Goal: Information Seeking & Learning: Understand process/instructions

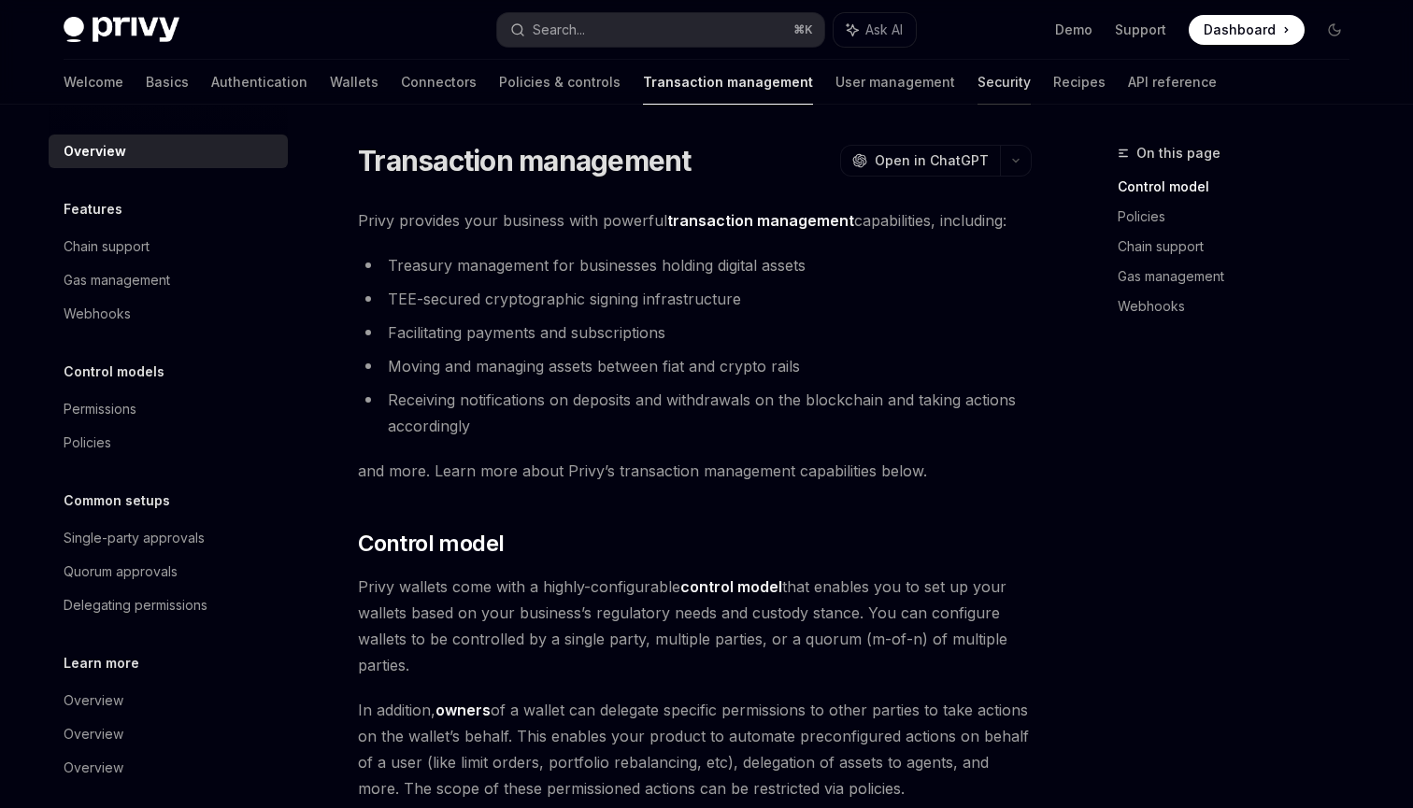
click at [977, 83] on link "Security" at bounding box center [1003, 82] width 53 height 45
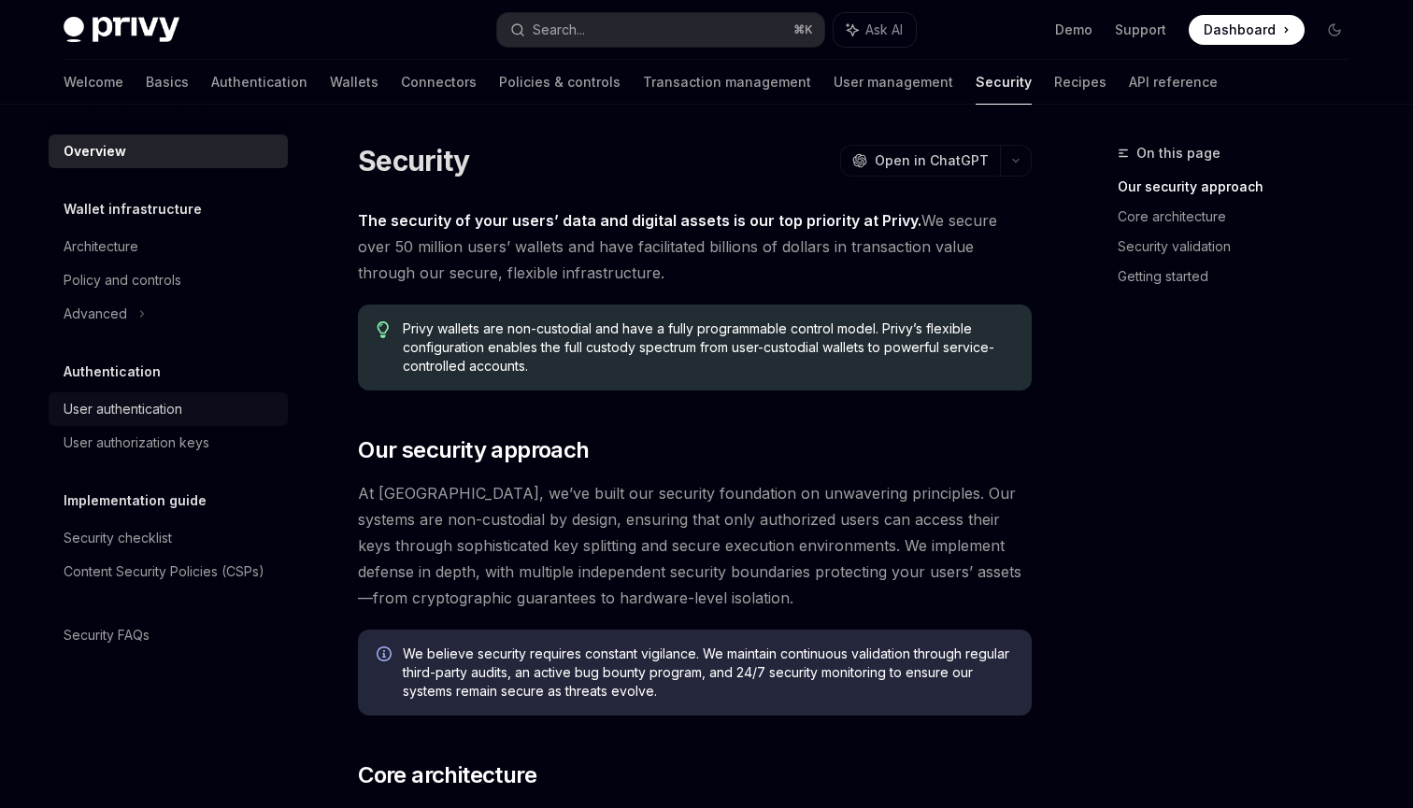
click at [219, 413] on div "User authentication" at bounding box center [170, 409] width 213 height 22
click at [165, 410] on div "User authentication" at bounding box center [123, 409] width 119 height 22
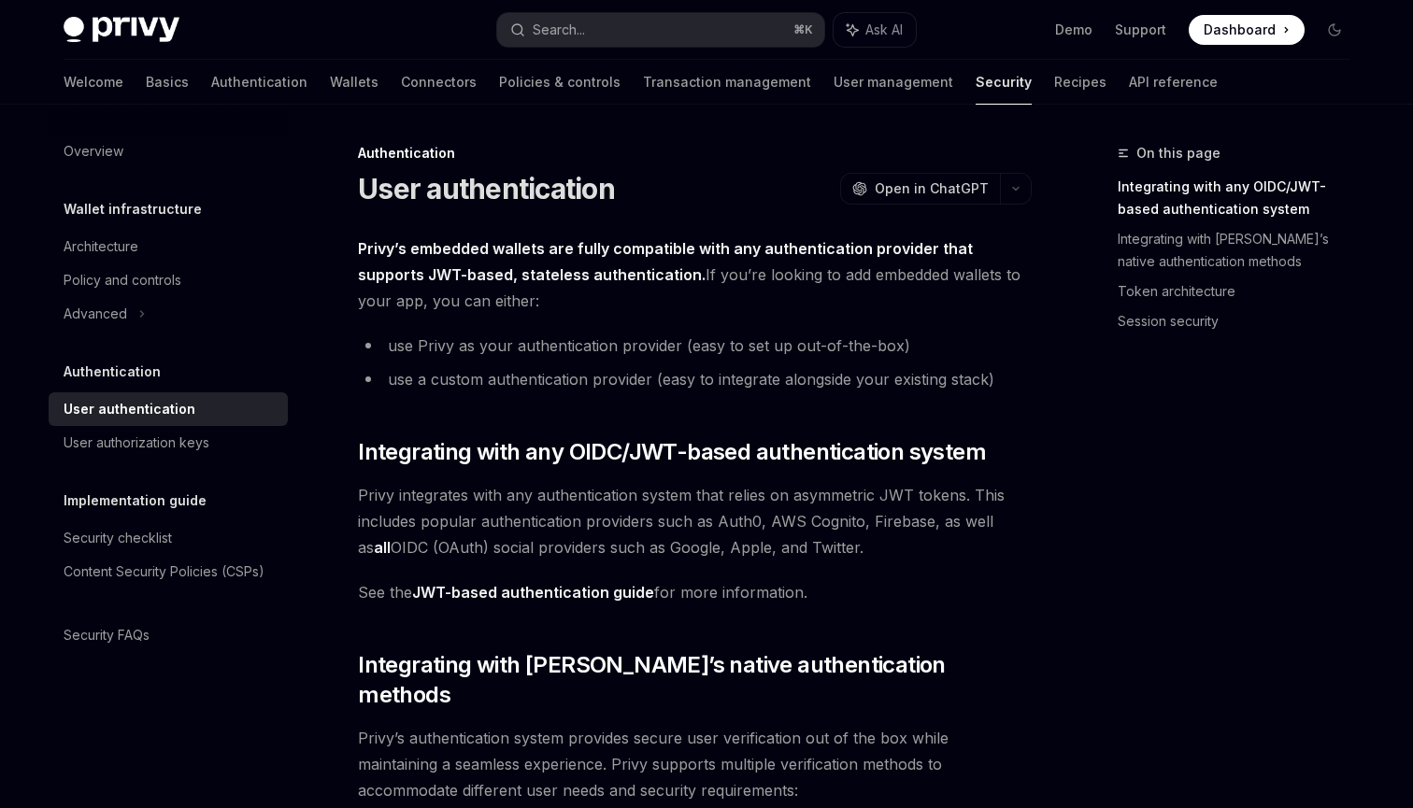
click at [508, 594] on link "JWT-based authentication guide" at bounding box center [533, 593] width 242 height 20
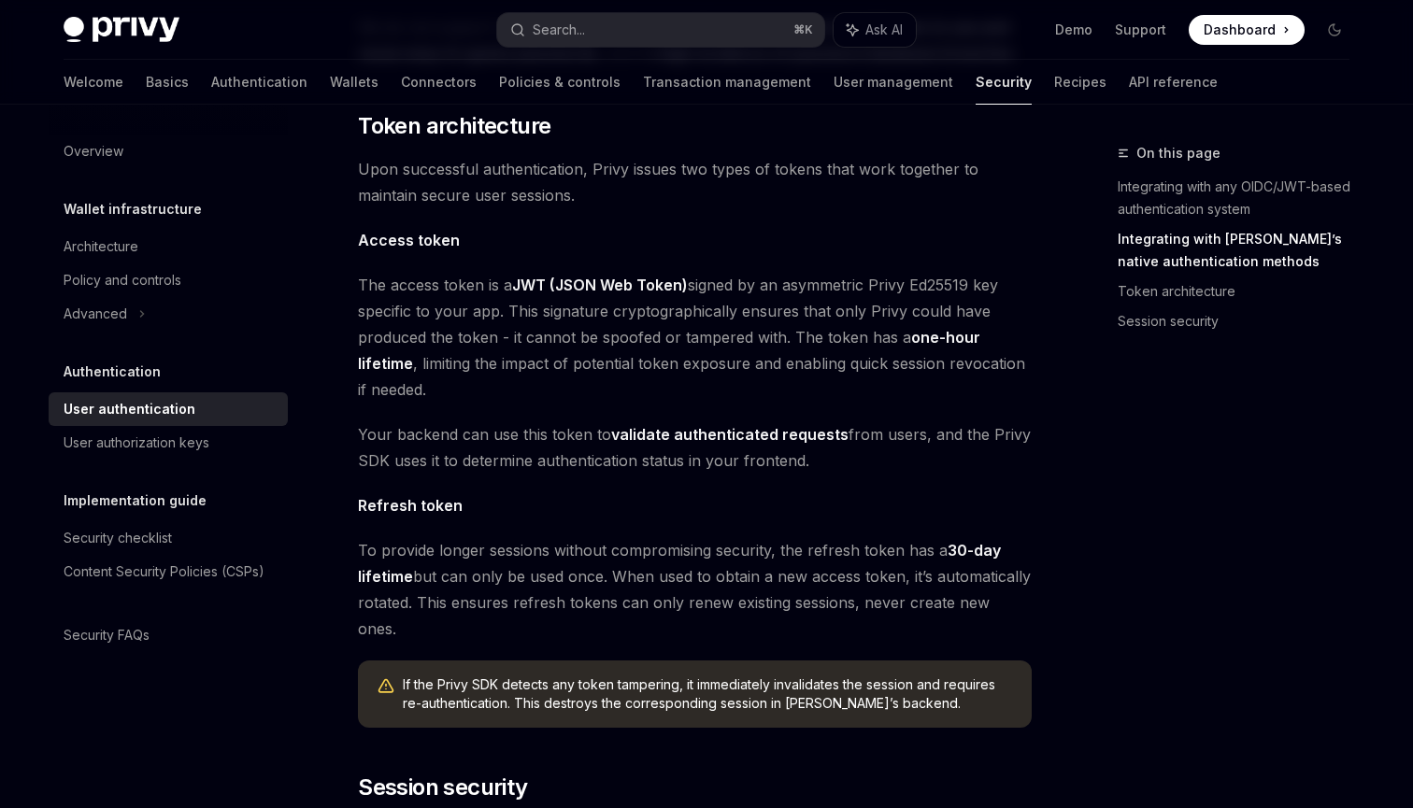
scroll to position [1035, 0]
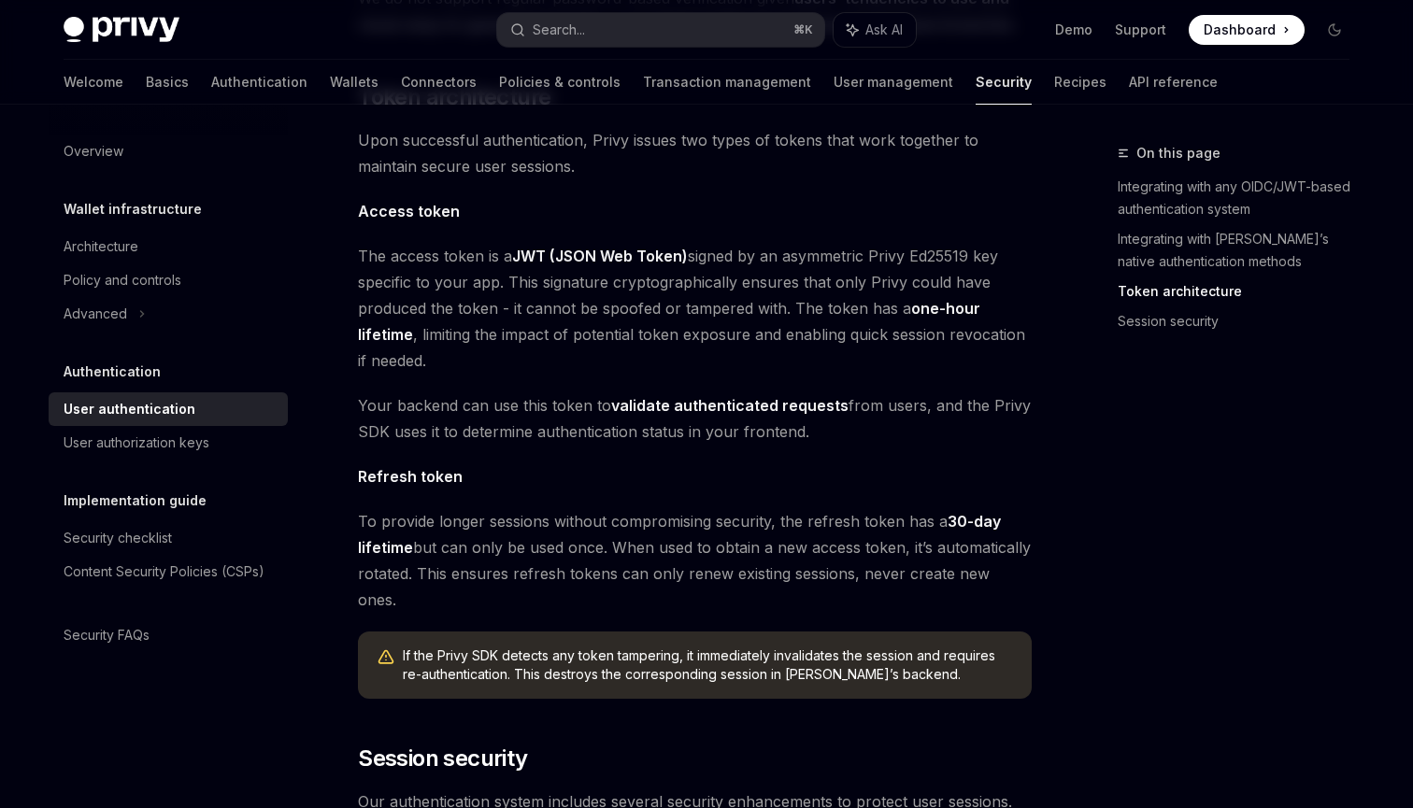
click at [672, 396] on link "validate authenticated requests" at bounding box center [729, 406] width 237 height 20
type textarea "*"
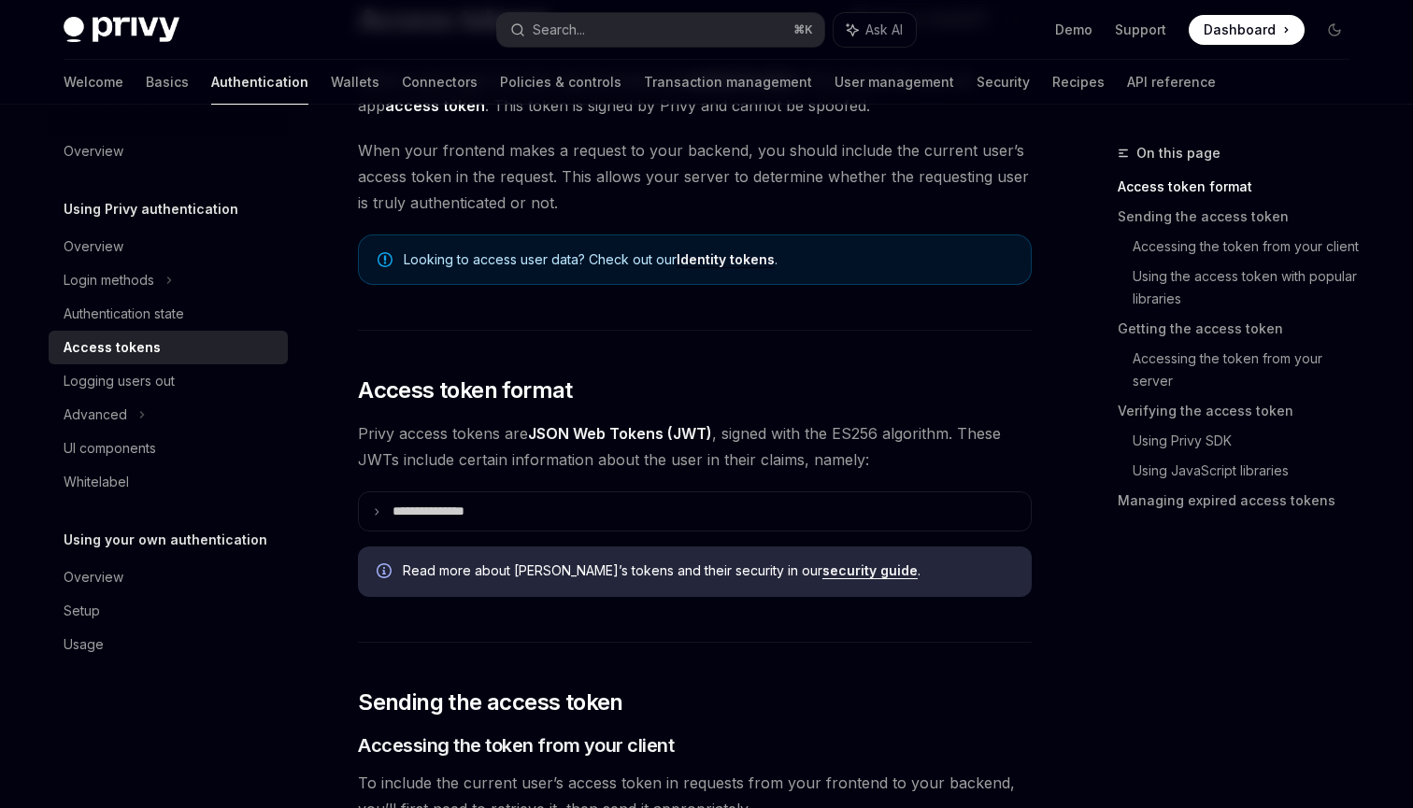
scroll to position [187, 0]
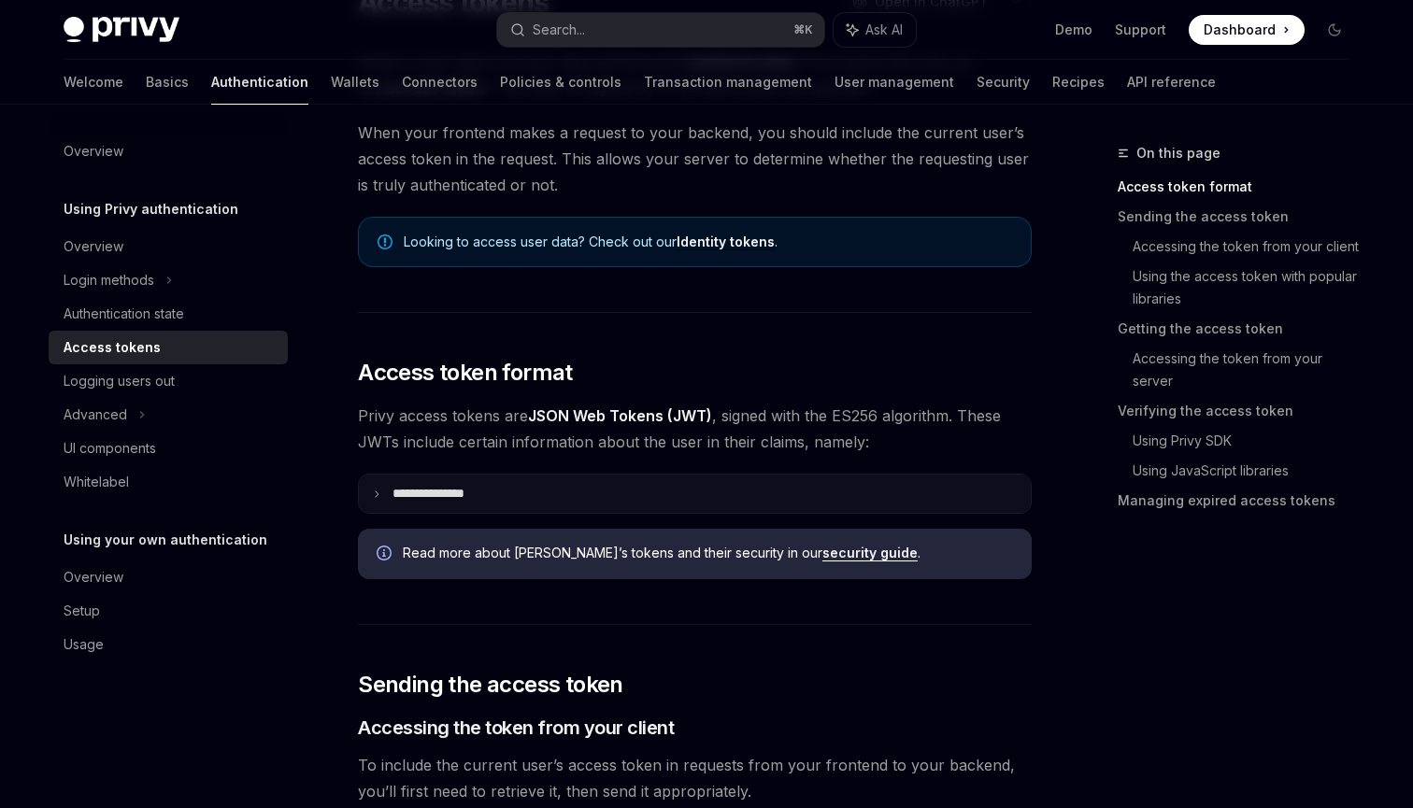
click at [501, 491] on summary "**********" at bounding box center [695, 494] width 672 height 38
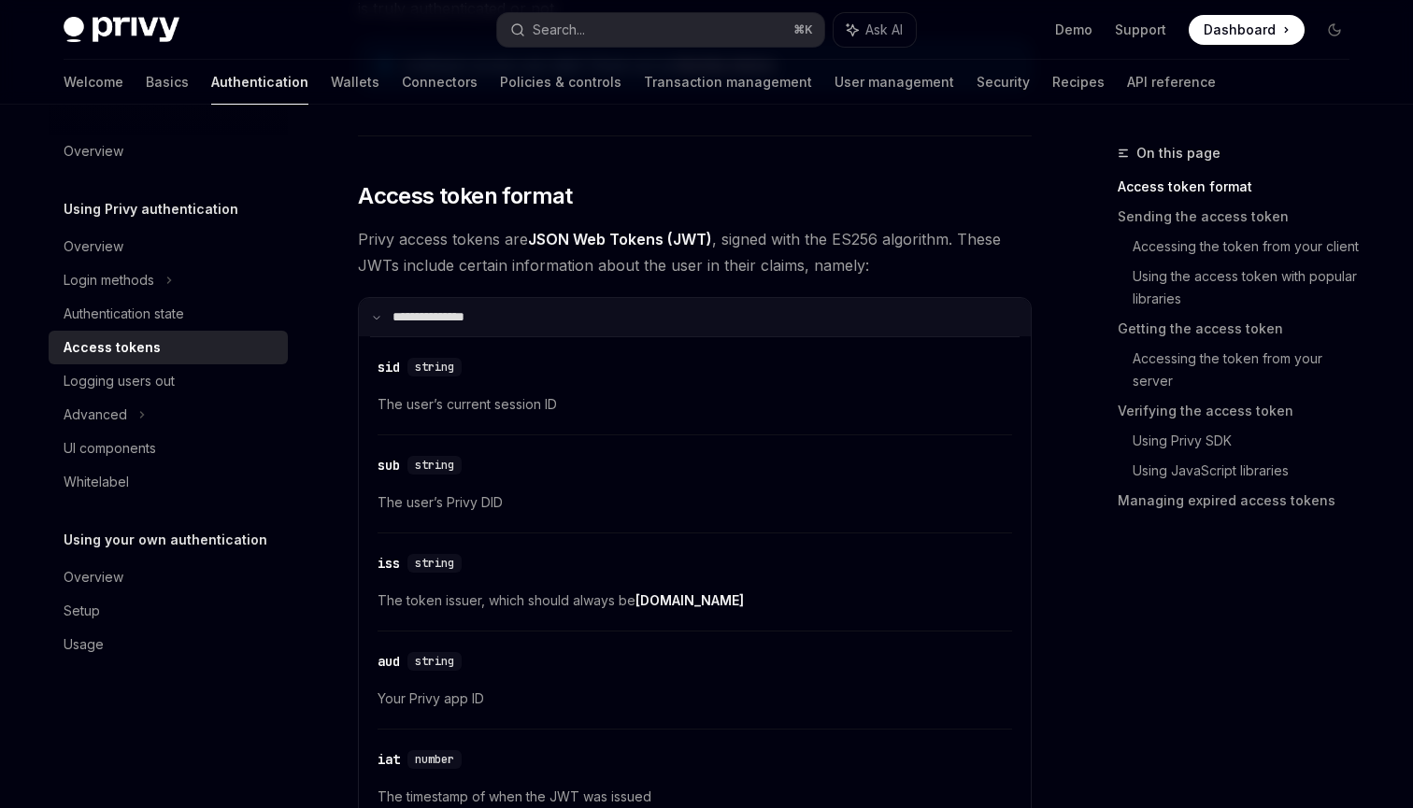
scroll to position [420, 0]
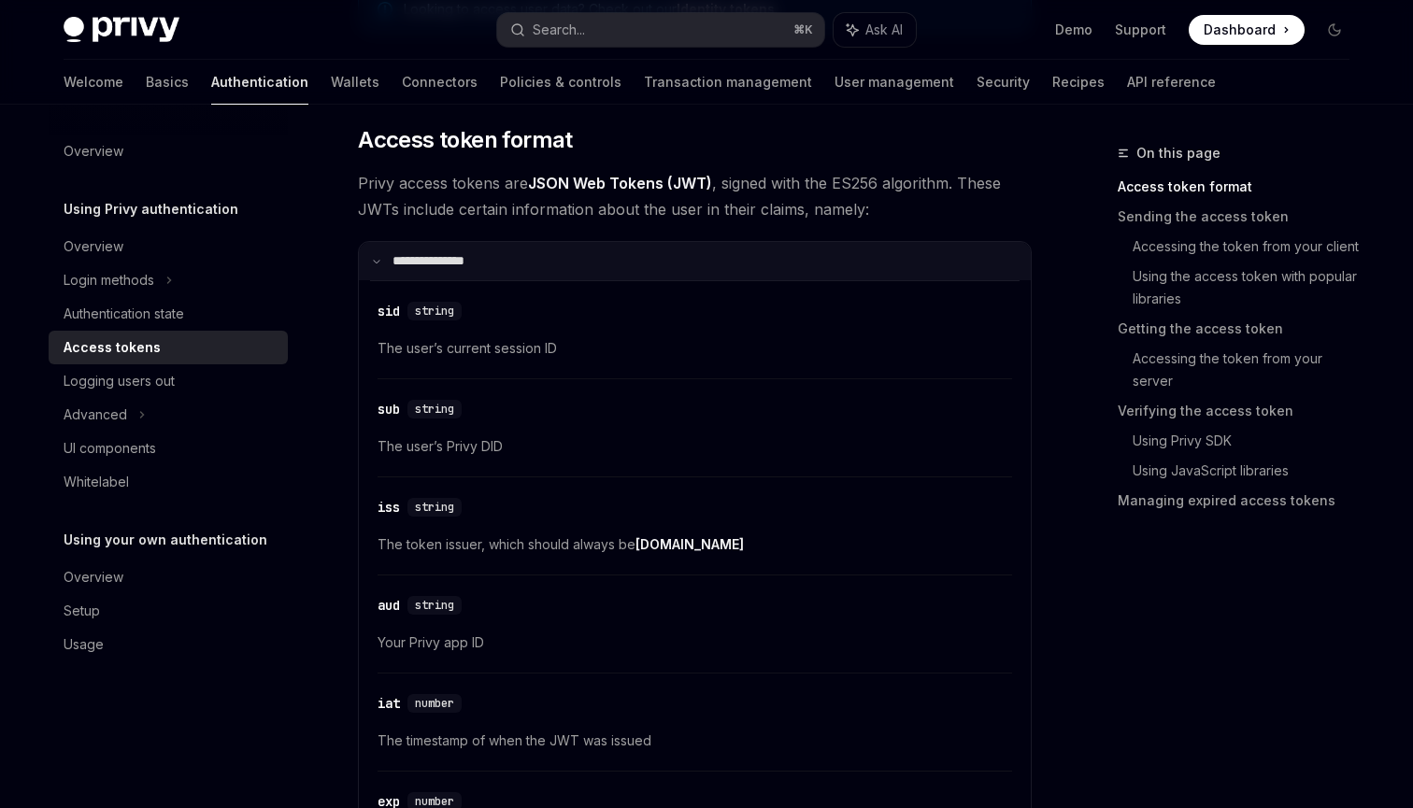
click at [449, 271] on summary "**********" at bounding box center [695, 261] width 672 height 38
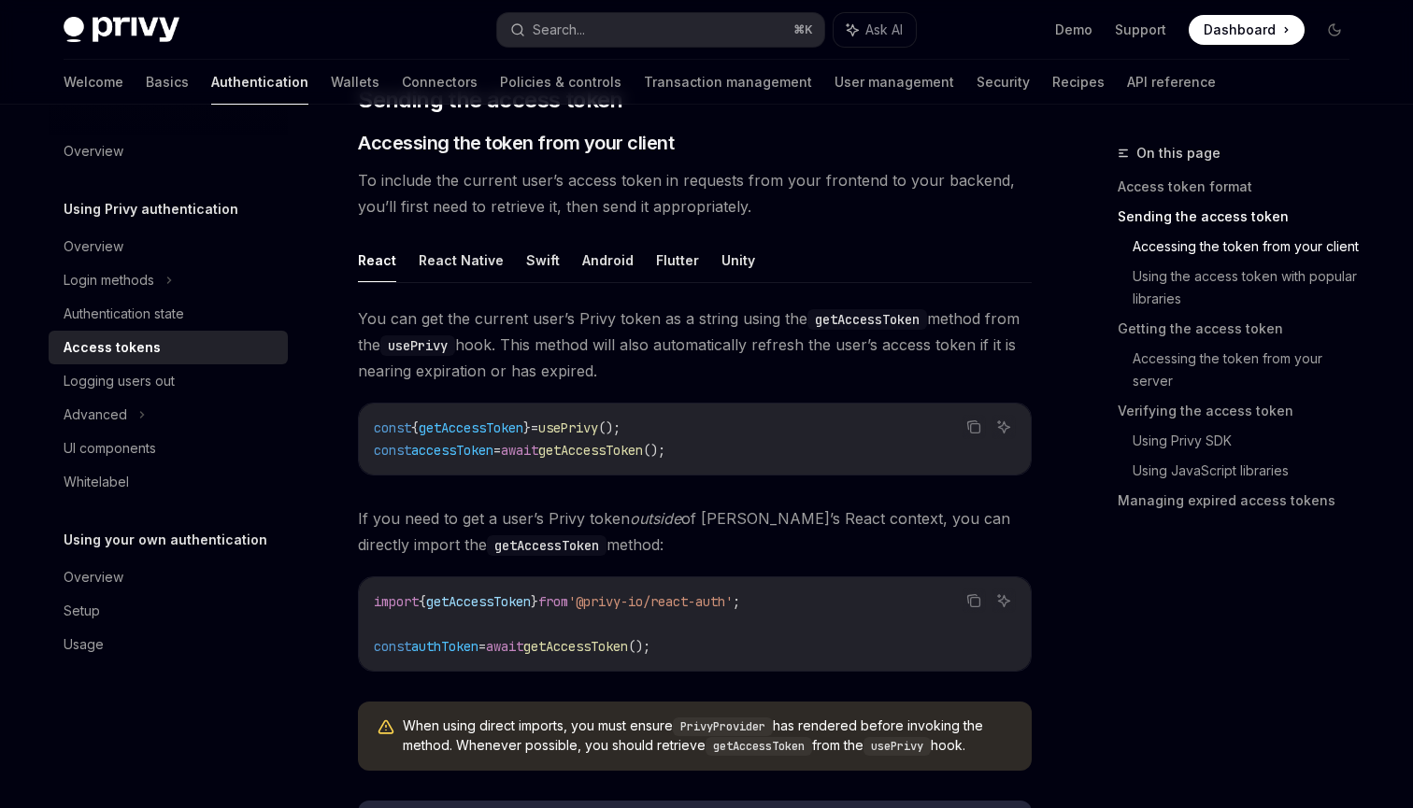
scroll to position [773, 0]
click at [490, 434] on span "getAccessToken" at bounding box center [471, 427] width 105 height 17
copy span "getAccessToken"
click at [736, 467] on div "const { getAccessToken } = usePrivy (); const accessToken = await getAccessToke…" at bounding box center [695, 438] width 672 height 71
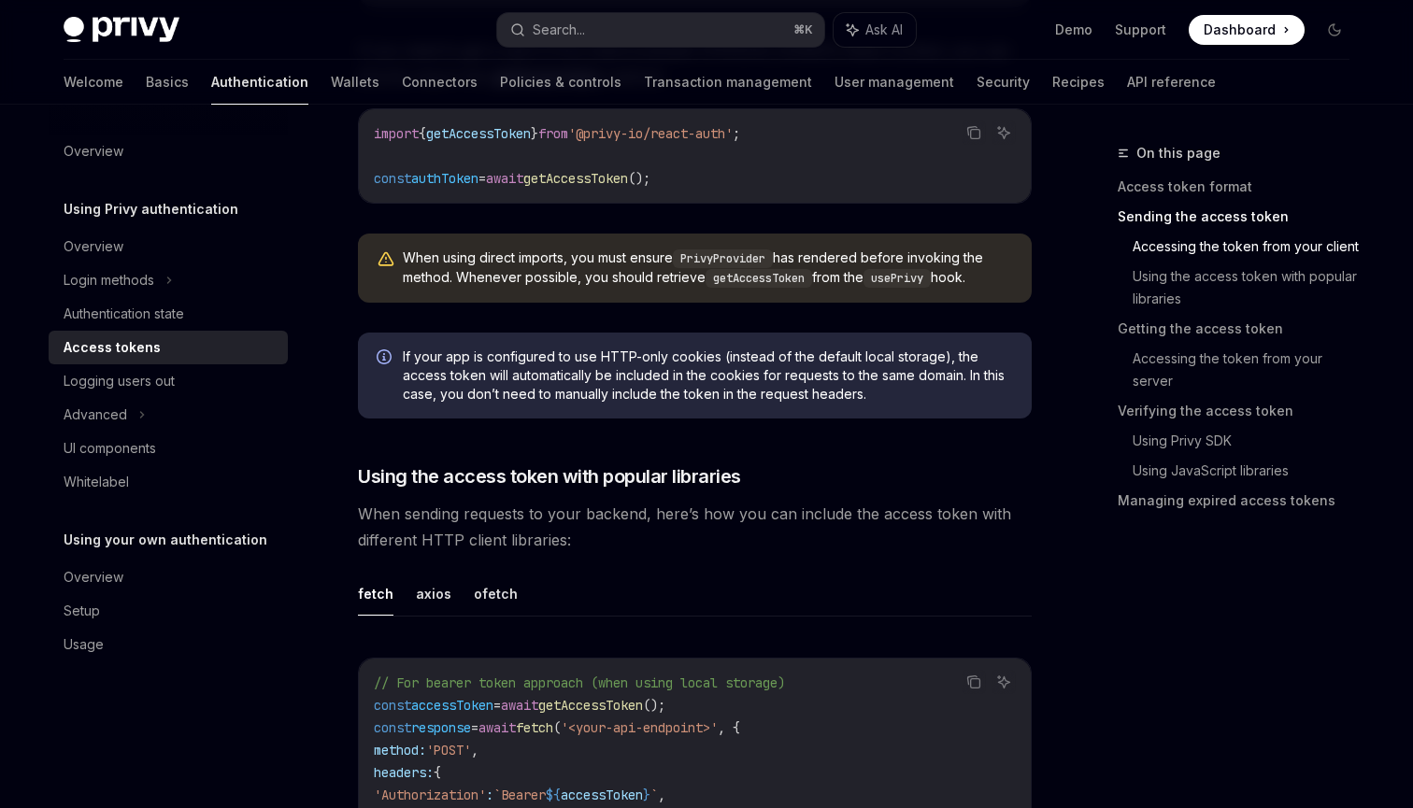
scroll to position [965, 0]
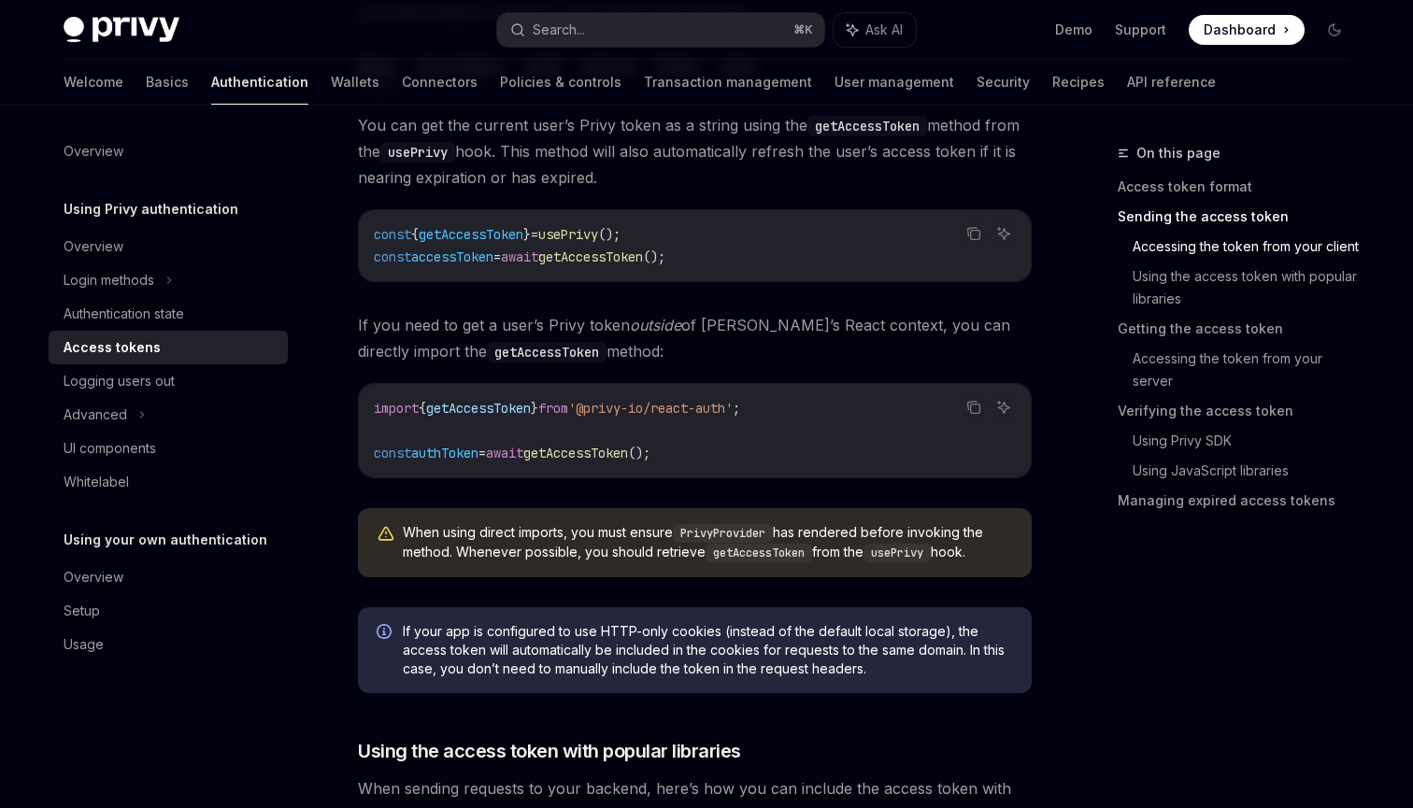
click at [790, 197] on div "You can get the current user’s Privy token as a string using the getAccessToken…" at bounding box center [695, 352] width 674 height 480
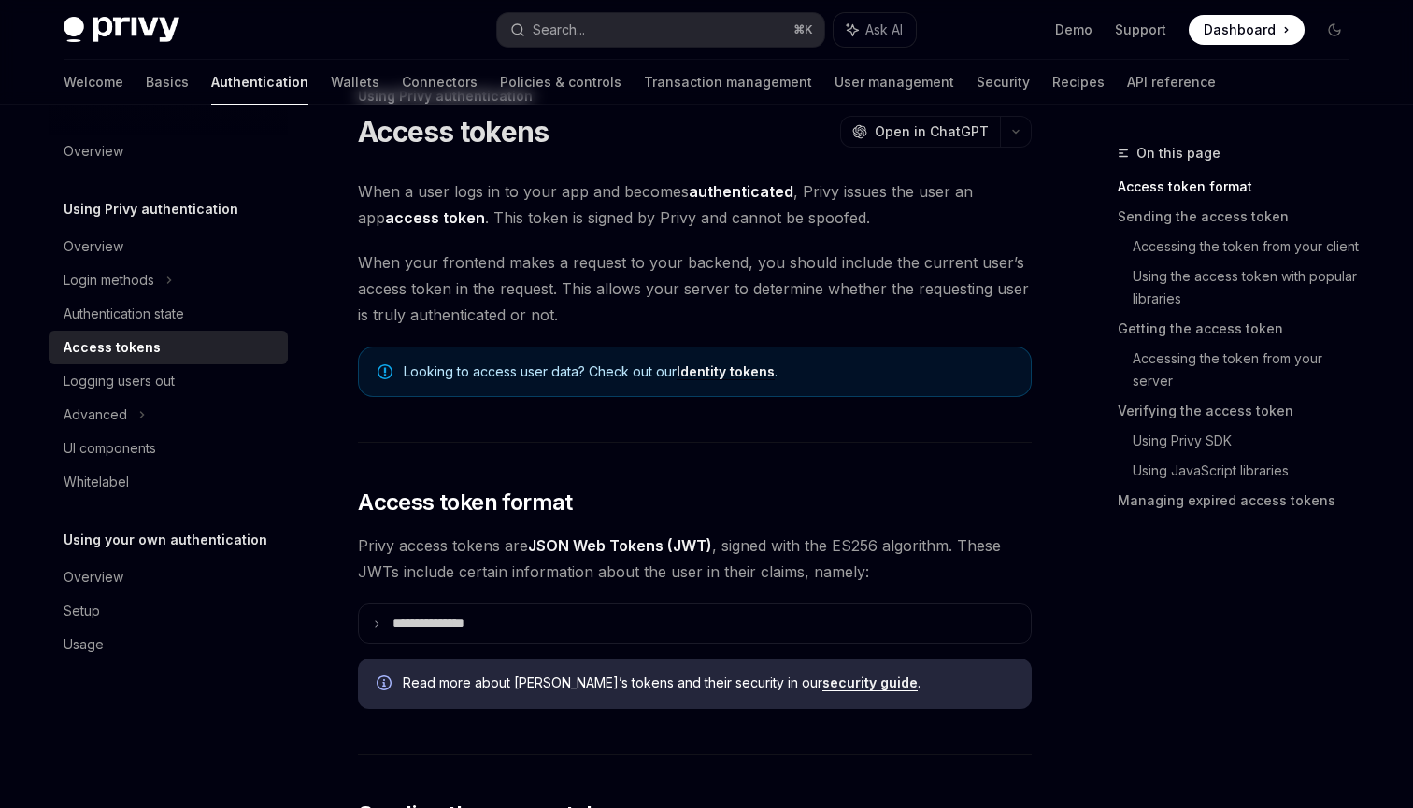
scroll to position [0, 0]
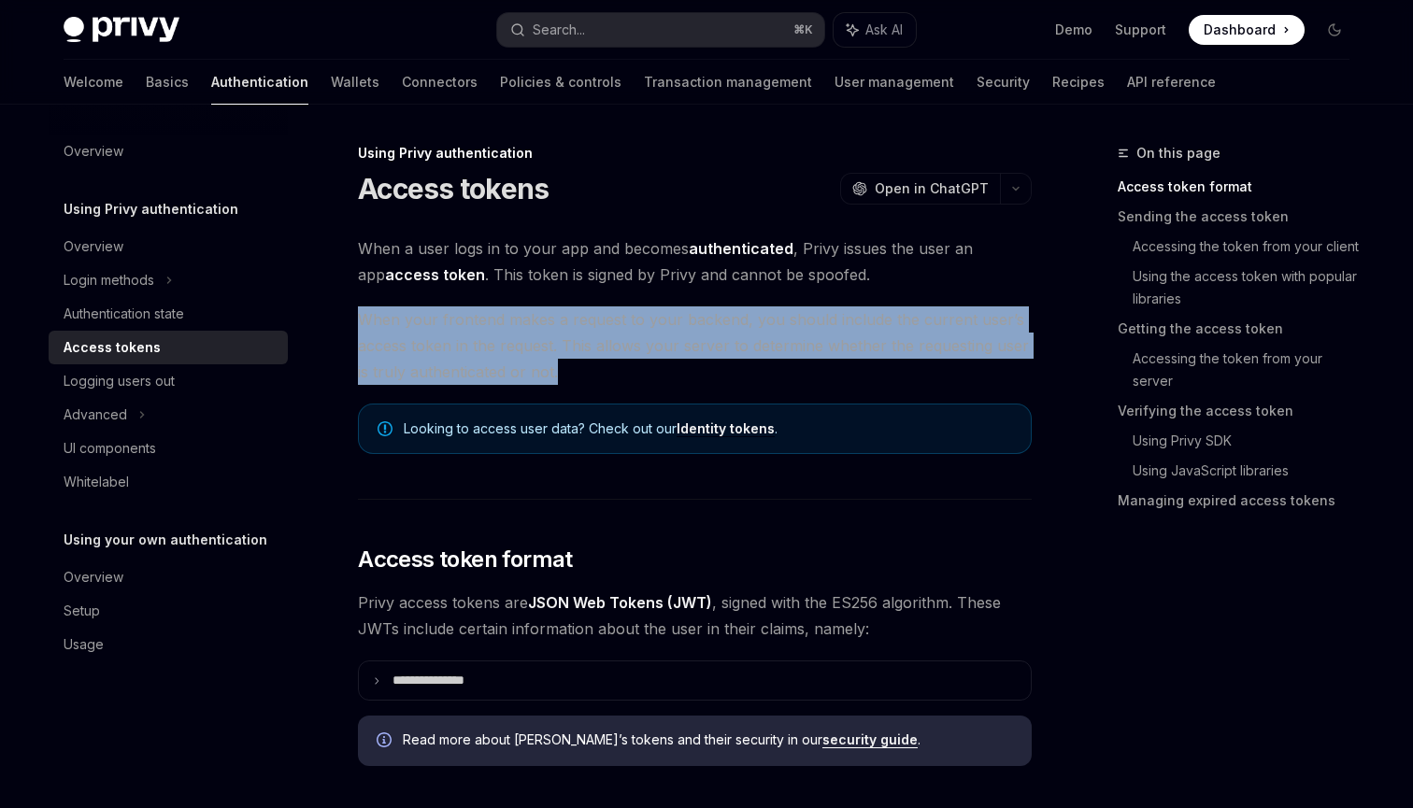
drag, startPoint x: 361, startPoint y: 317, endPoint x: 571, endPoint y: 361, distance: 214.8
click at [571, 361] on span "When your frontend makes a request to your backend, you should include the curr…" at bounding box center [695, 345] width 674 height 78
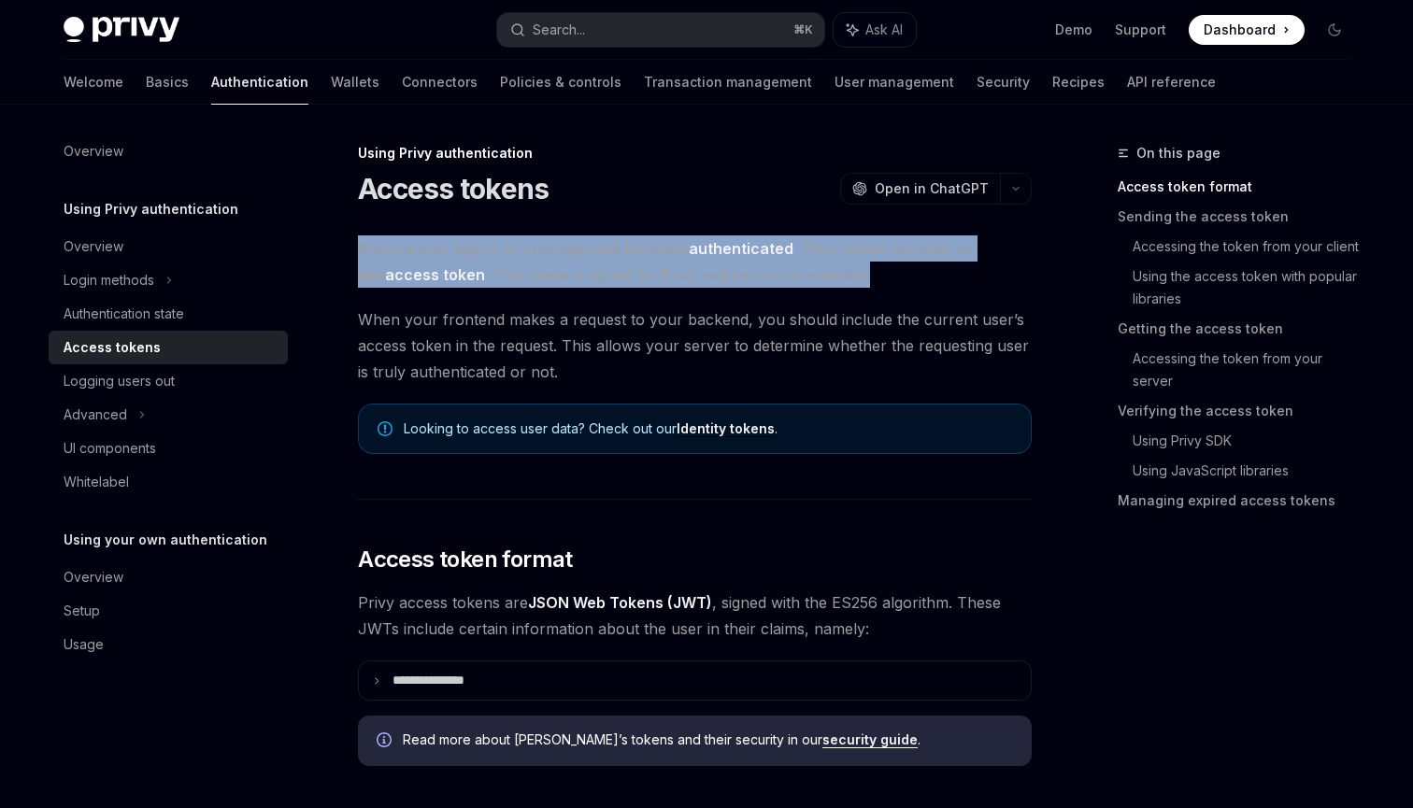
drag, startPoint x: 359, startPoint y: 250, endPoint x: 882, endPoint y: 267, distance: 523.5
click at [881, 267] on span "When a user logs in to your app and becomes authenticated , Privy issues the us…" at bounding box center [695, 261] width 674 height 52
click at [882, 267] on span "When a user logs in to your app and becomes authenticated , Privy issues the us…" at bounding box center [695, 261] width 674 height 52
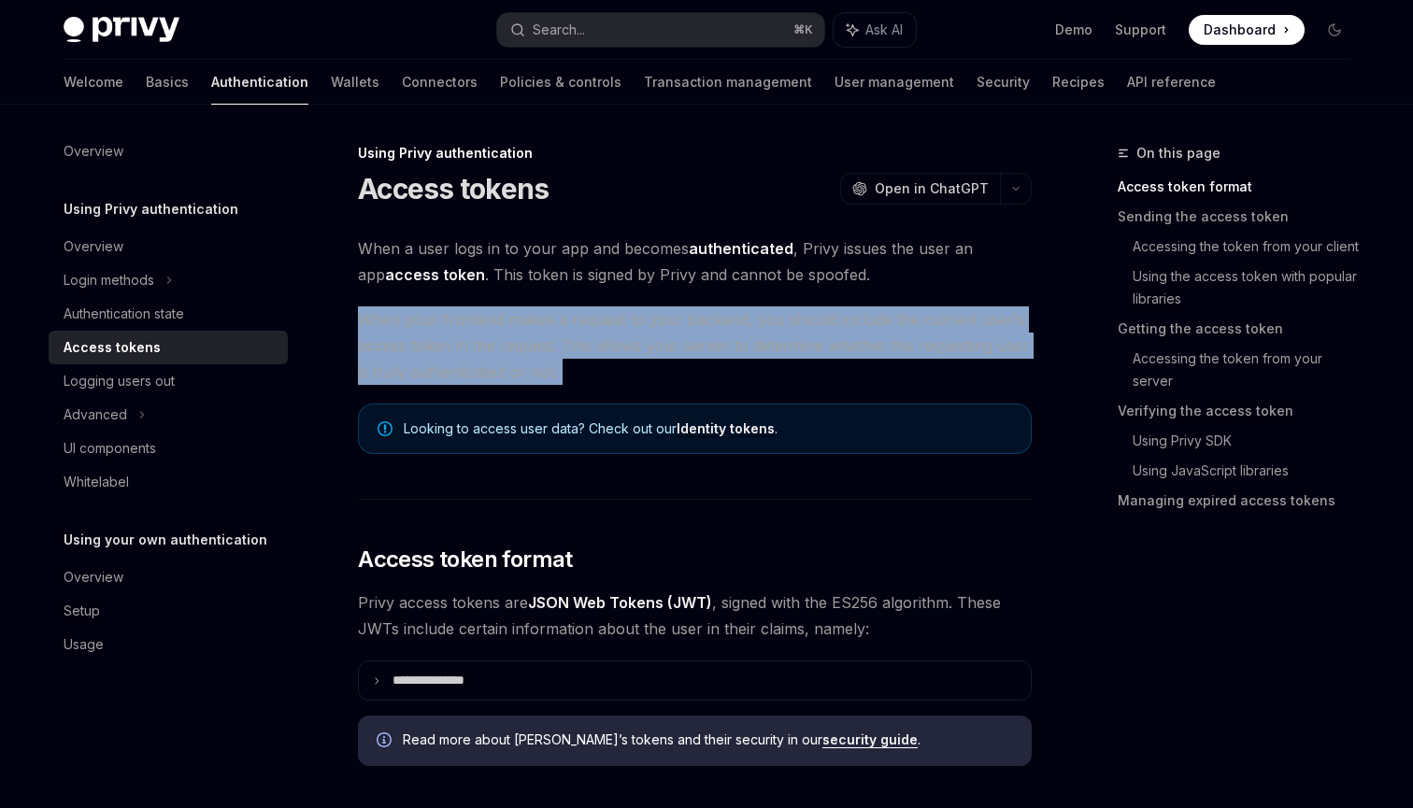
drag, startPoint x: 354, startPoint y: 319, endPoint x: 631, endPoint y: 397, distance: 287.5
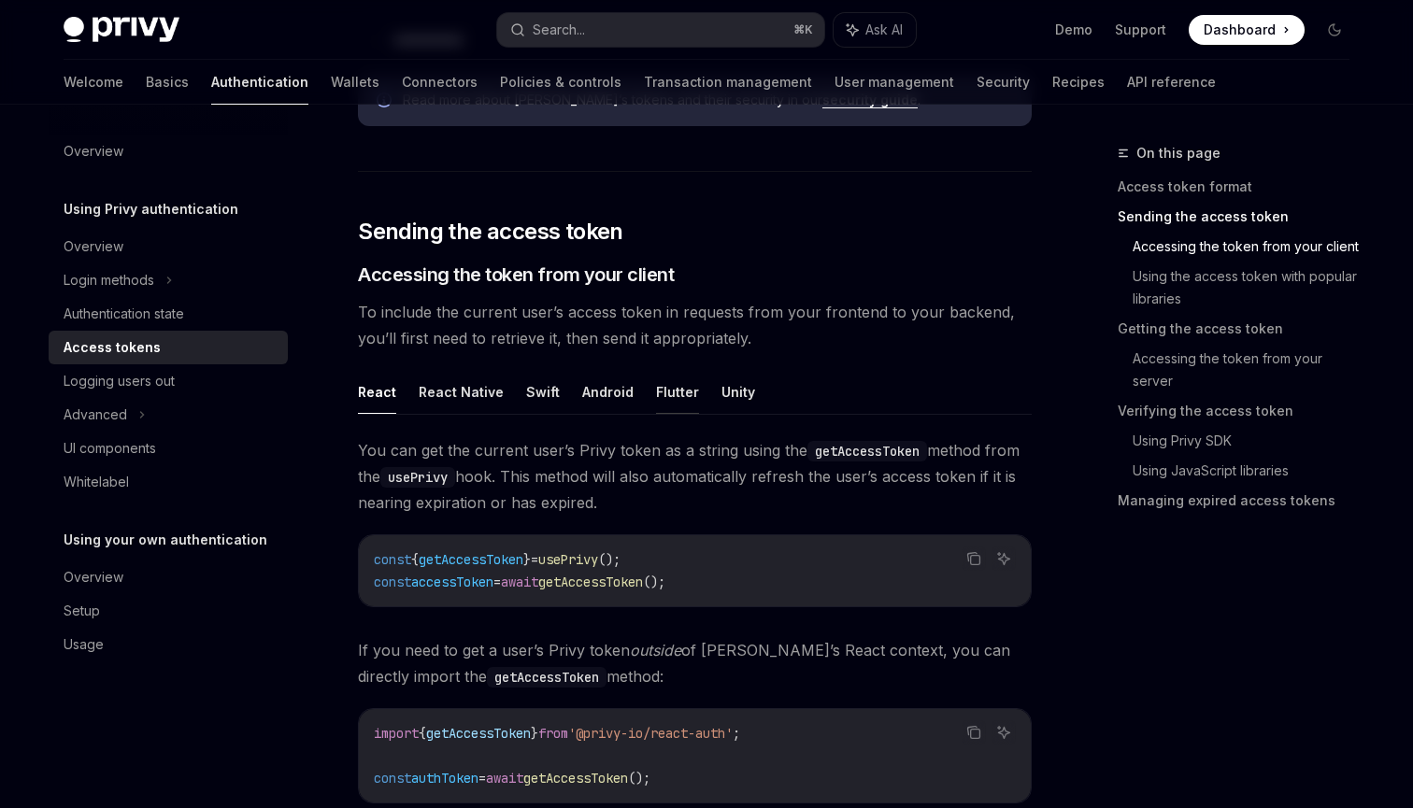
scroll to position [931, 0]
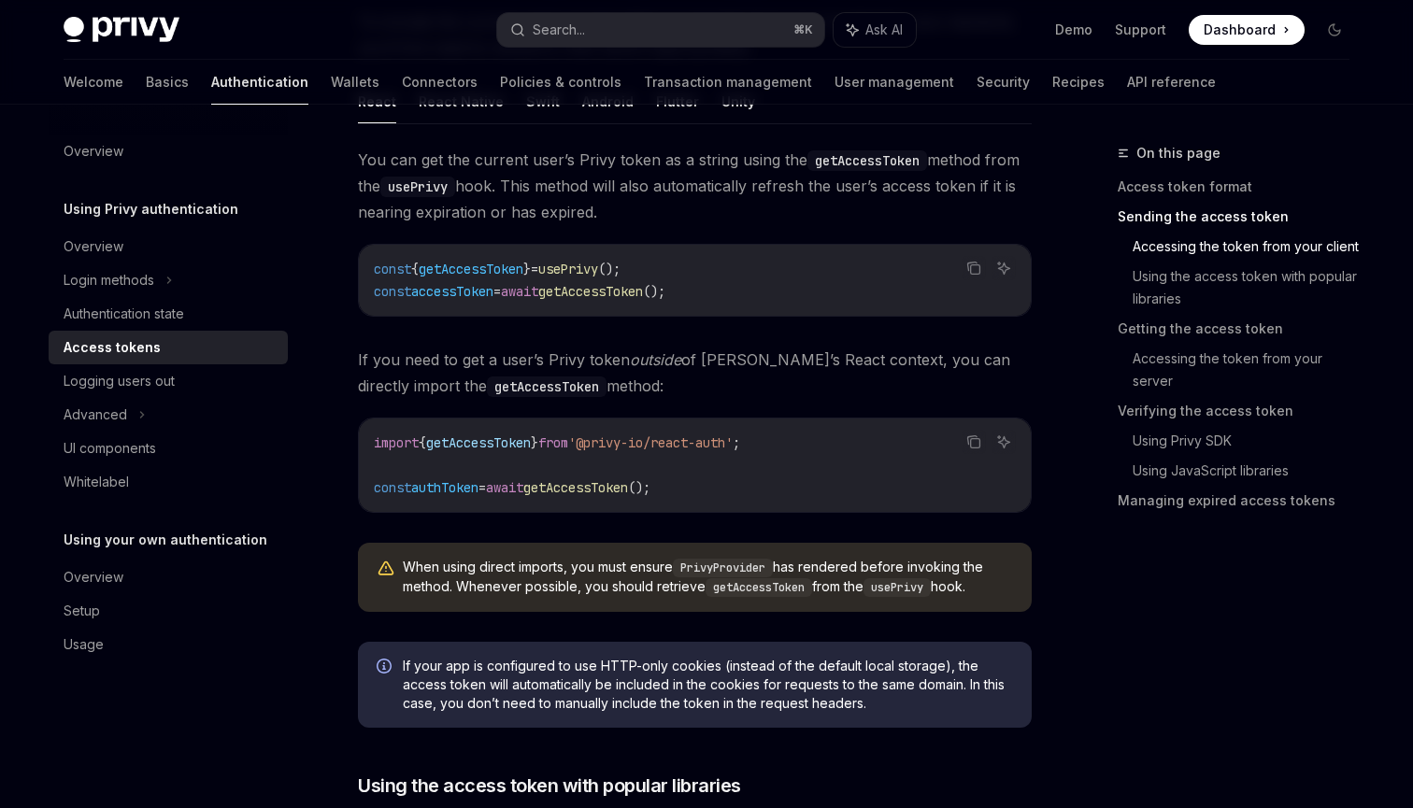
click at [656, 206] on span "You can get the current user’s Privy token as a string using the getAccessToken…" at bounding box center [695, 186] width 674 height 78
click at [722, 210] on span "You can get the current user’s Privy token as a string using the getAccessToken…" at bounding box center [695, 186] width 674 height 78
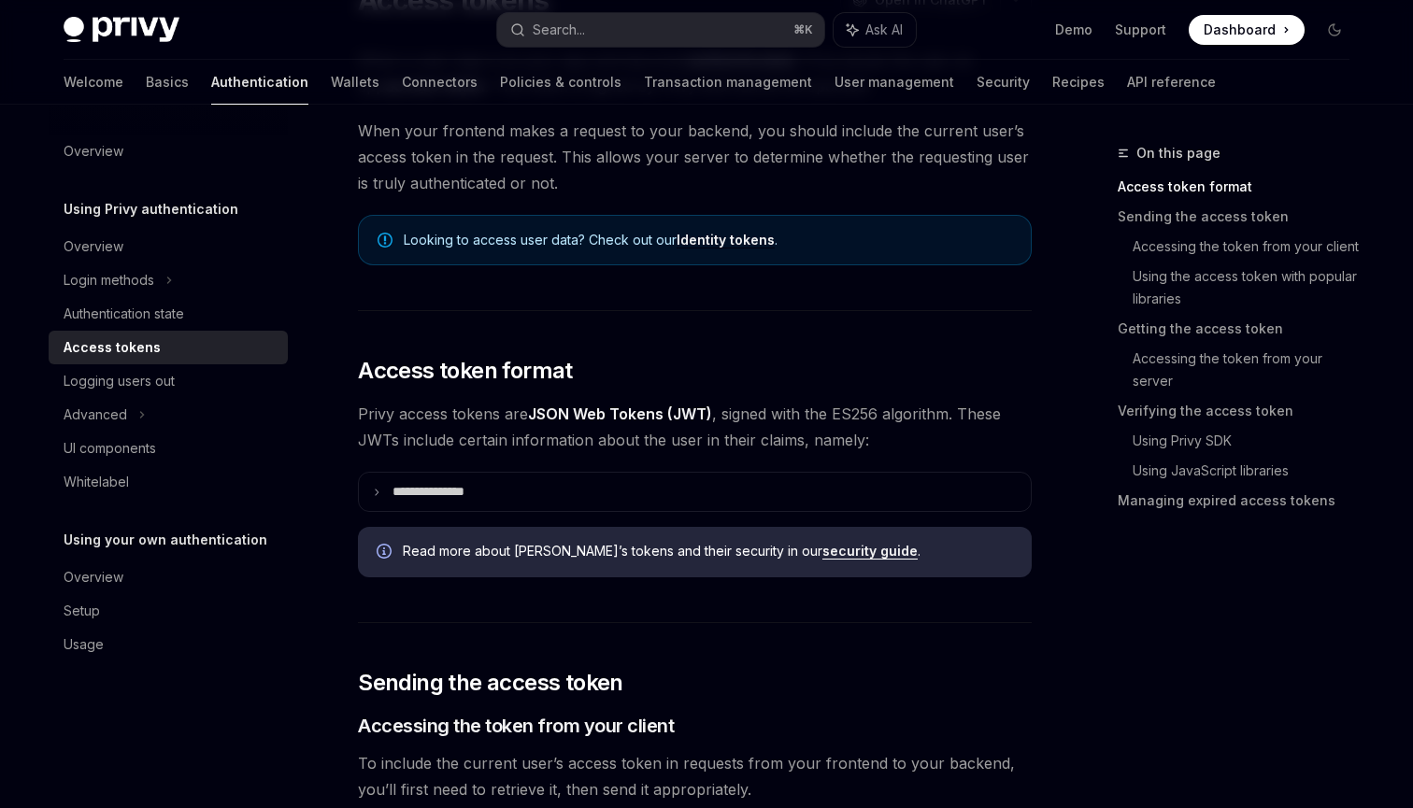
scroll to position [0, 0]
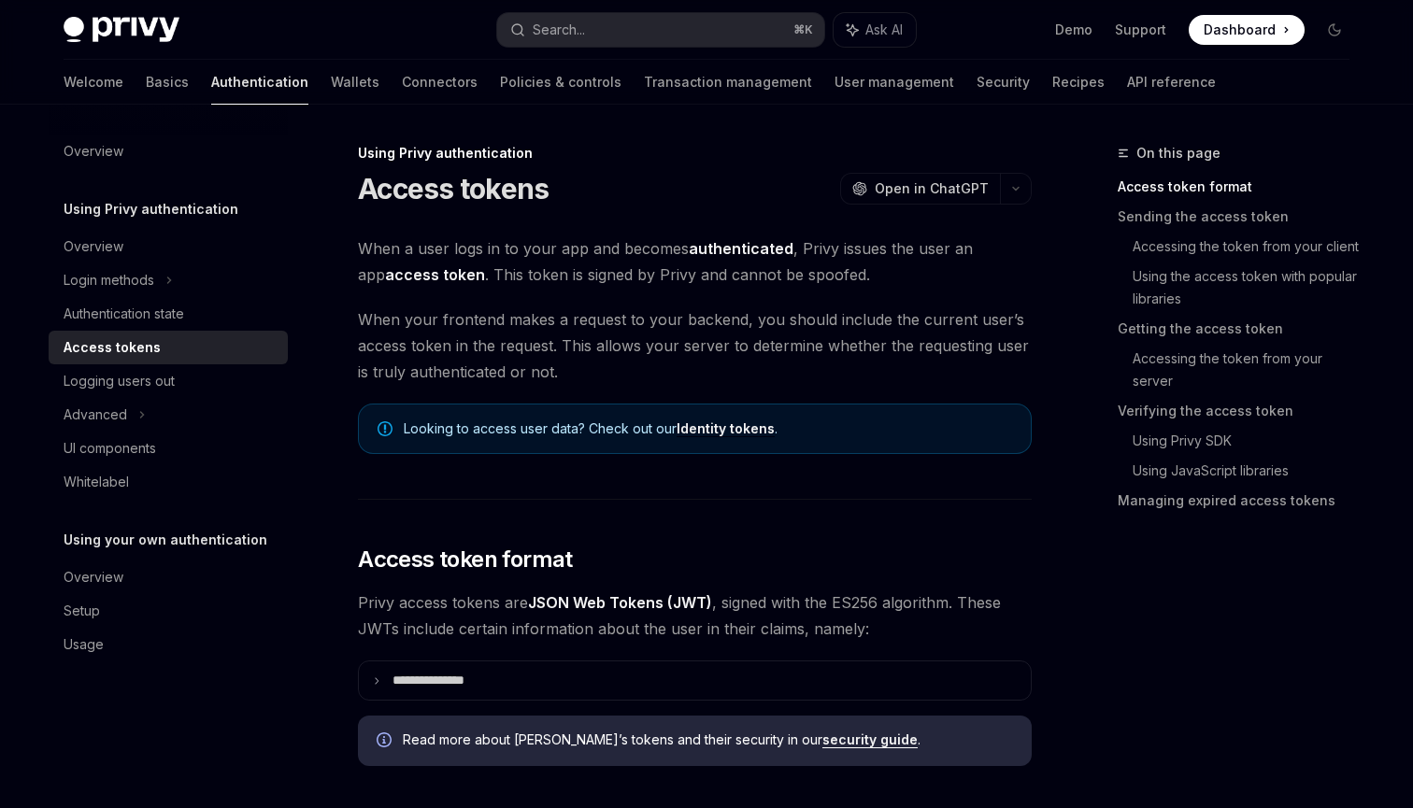
click at [1367, 22] on div "Privy Docs home page Search... ⌘ K Ask AI Demo Support Dashboard Dashboard Sear…" at bounding box center [706, 30] width 1375 height 60
click at [648, 169] on div "Using Privy authentication Access tokens OpenAI Open in ChatGPT" at bounding box center [695, 175] width 674 height 62
